Goal: Information Seeking & Learning: Check status

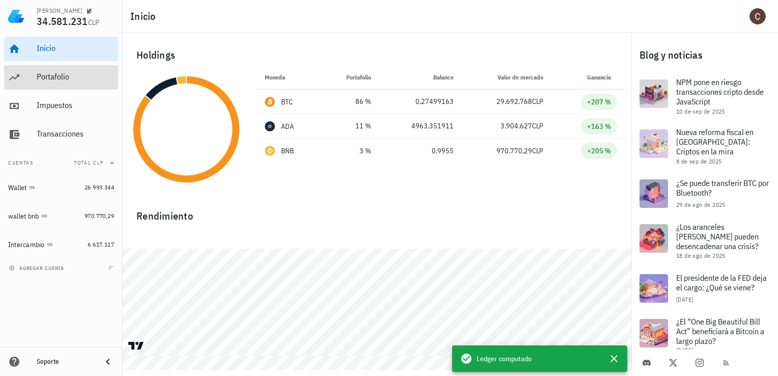
click at [71, 80] on div "Portafolio" at bounding box center [75, 77] width 77 height 10
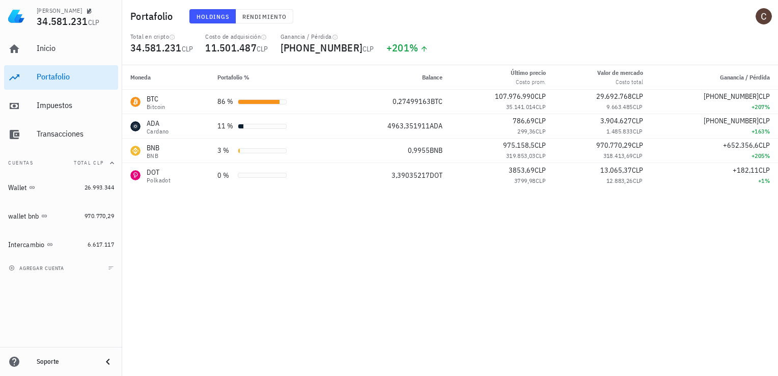
click at [565, 24] on div "Portafolio Holdings Rendimiento" at bounding box center [449, 16] width 655 height 33
click at [325, 19] on div "Holdings Rendimiento" at bounding box center [356, 16] width 346 height 26
click at [305, 25] on div "Holdings Rendimiento" at bounding box center [356, 16] width 346 height 26
click at [386, 43] on div "+201 %" at bounding box center [407, 48] width 42 height 10
drag, startPoint x: 386, startPoint y: 43, endPoint x: 446, endPoint y: 43, distance: 60.0
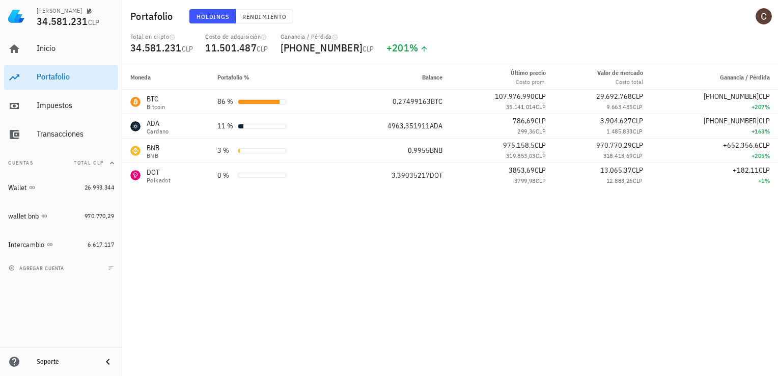
click at [446, 43] on div "Total en cripto 34.581.231 CLP Costo de adquisición 11.501.487 CLP Ganancia / P…" at bounding box center [449, 49] width 651 height 33
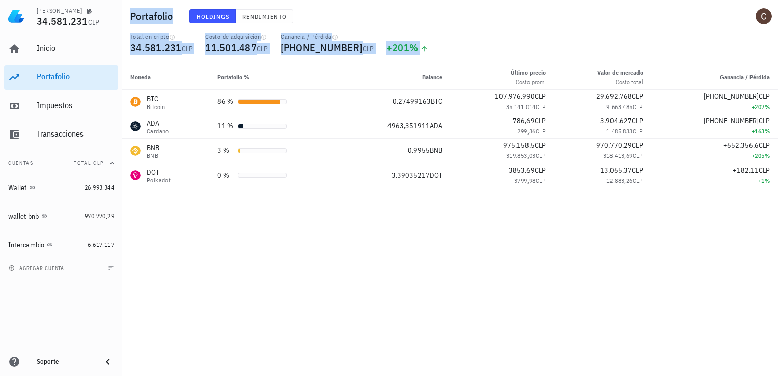
drag, startPoint x: 421, startPoint y: 47, endPoint x: 125, endPoint y: 13, distance: 298.1
click at [125, 13] on header "Portafolio Holdings Rendimiento Total en cripto 34.581.231 CLP Costo de adquisi…" at bounding box center [449, 32] width 655 height 65
drag, startPoint x: 125, startPoint y: 13, endPoint x: 375, endPoint y: 16, distance: 249.9
click at [375, 16] on div "Holdings Rendimiento" at bounding box center [356, 16] width 346 height 26
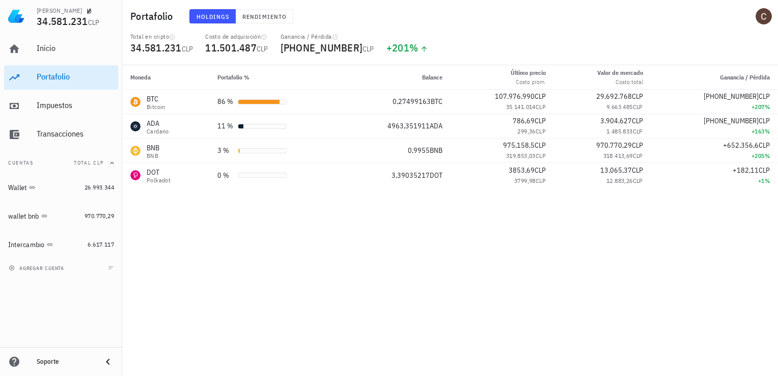
click at [495, 30] on div "Portafolio Holdings Rendimiento" at bounding box center [449, 16] width 655 height 33
